Goal: Task Accomplishment & Management: Manage account settings

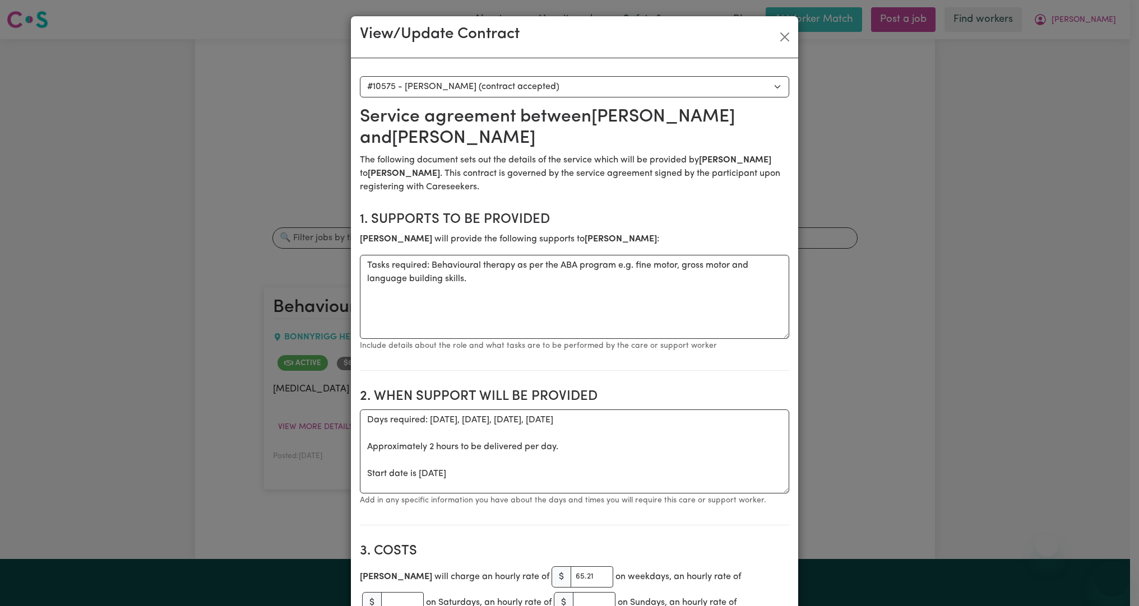
select select "10187"
click at [777, 49] on div "View/Update Contract" at bounding box center [574, 37] width 447 height 42
click at [775, 40] on button "Close" at bounding box center [784, 37] width 18 height 18
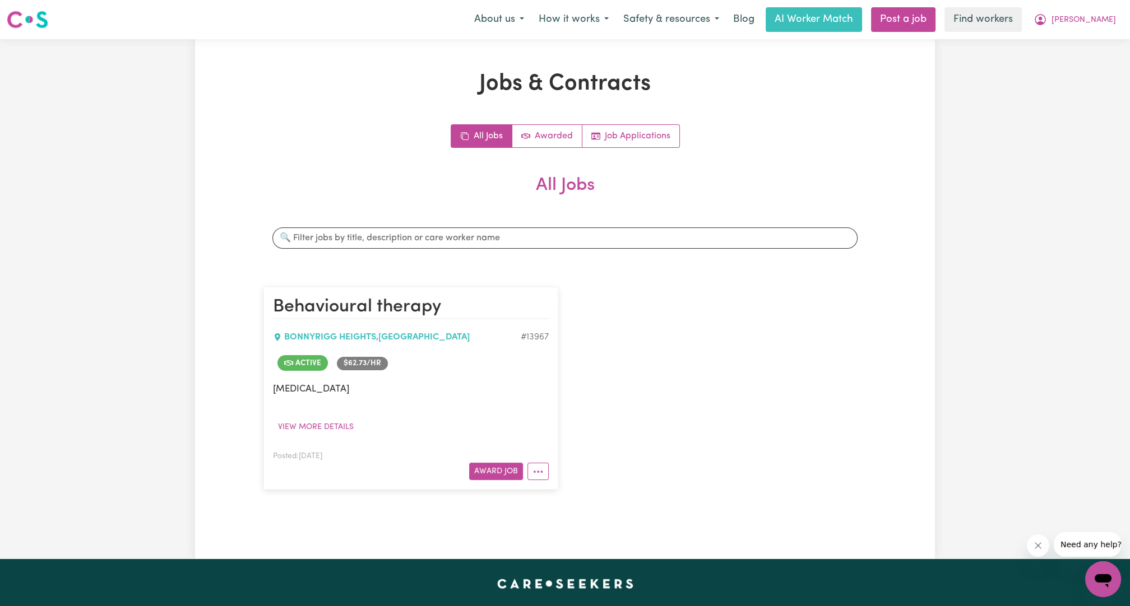
click at [1085, 31] on div "About us How it works Safety & resources Blog AI Worker Match Post a job Find w…" at bounding box center [795, 19] width 656 height 25
click at [1094, 21] on span "[PERSON_NAME]" at bounding box center [1083, 20] width 64 height 12
click at [1067, 69] on link "Logout" at bounding box center [1078, 64] width 89 height 21
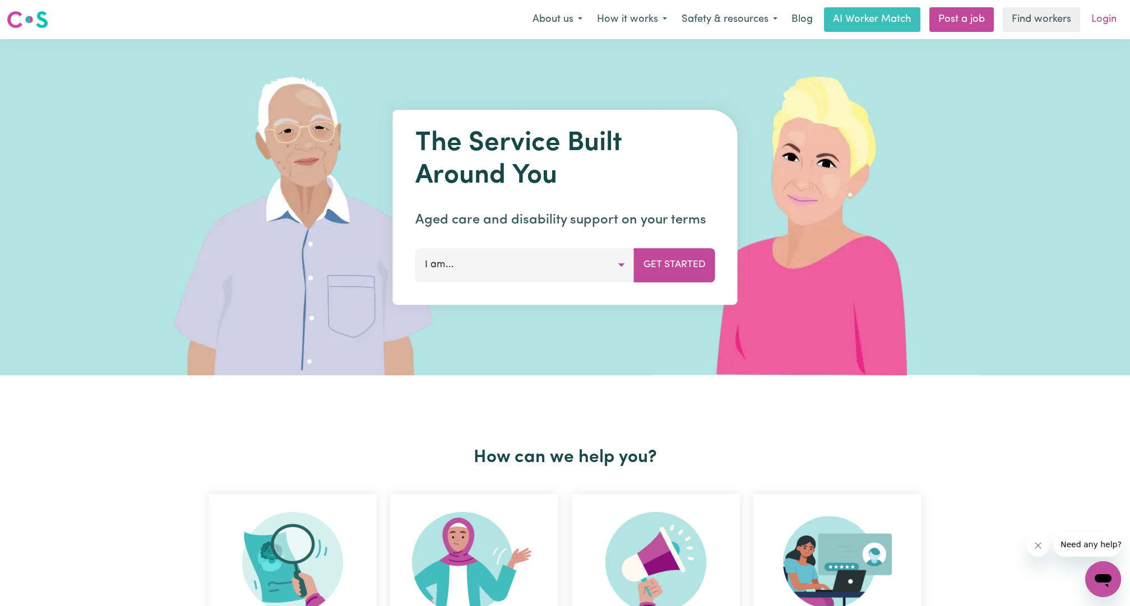
click at [1097, 22] on link "Login" at bounding box center [1103, 19] width 39 height 25
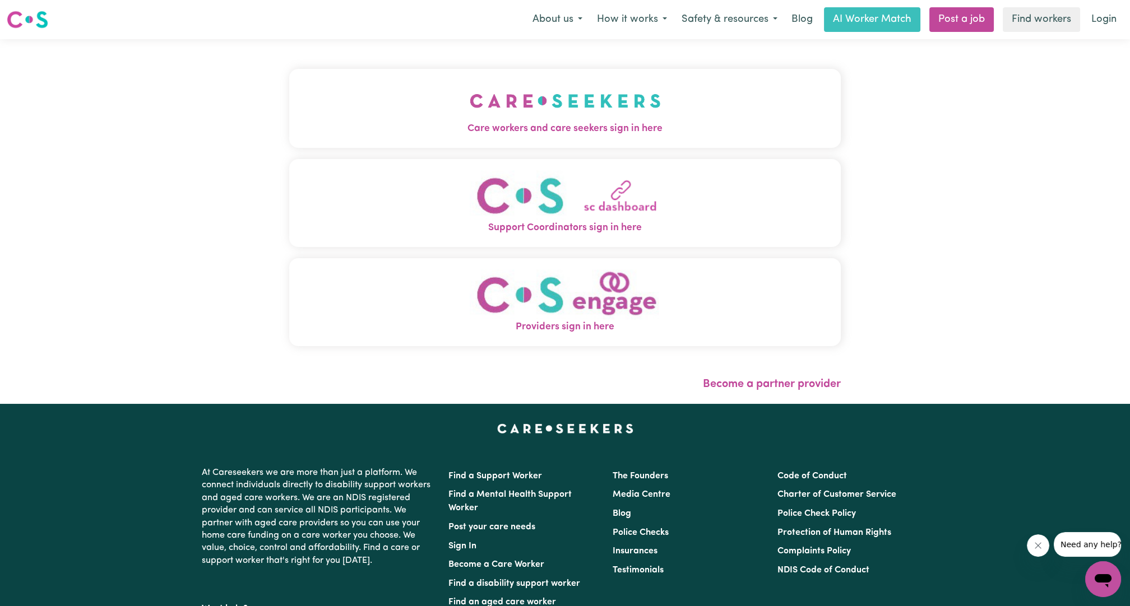
click at [671, 86] on button "Care workers and care seekers sign in here" at bounding box center [564, 108] width 551 height 78
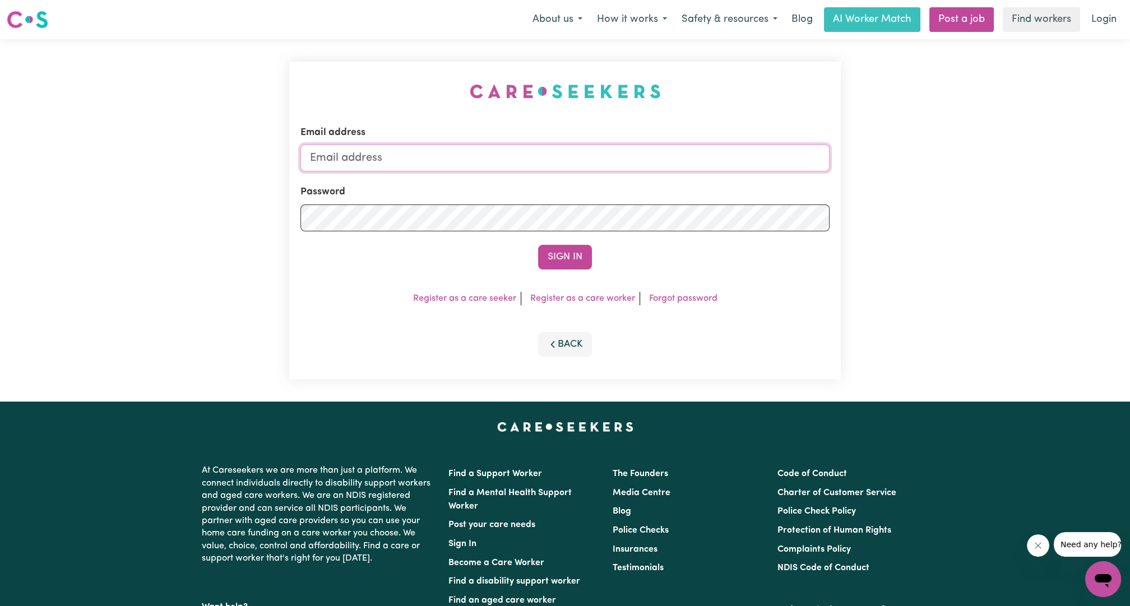
click at [586, 154] on input "Email address" at bounding box center [564, 158] width 529 height 27
drag, startPoint x: 367, startPoint y: 157, endPoint x: 600, endPoint y: 168, distance: 232.8
click at [600, 168] on input "[EMAIL_ADDRESS][PERSON_NAME][DOMAIN_NAME]" at bounding box center [564, 158] width 529 height 27
type input "superuser~[EMAIL_ADDRESS][DOMAIN_NAME]"
click at [545, 253] on button "Sign In" at bounding box center [565, 257] width 54 height 25
